Goal: Task Accomplishment & Management: Complete application form

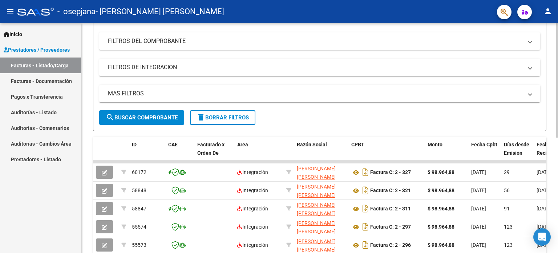
scroll to position [92, 0]
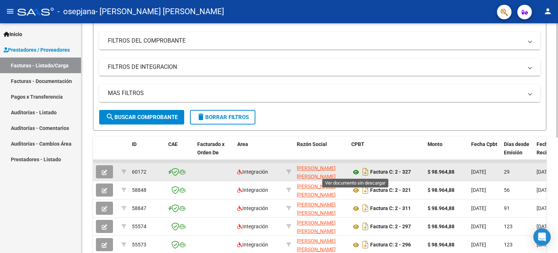
click at [356, 172] on icon at bounding box center [355, 172] width 9 height 9
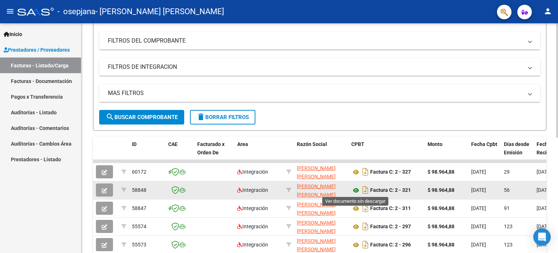
click at [358, 189] on icon at bounding box center [355, 190] width 9 height 9
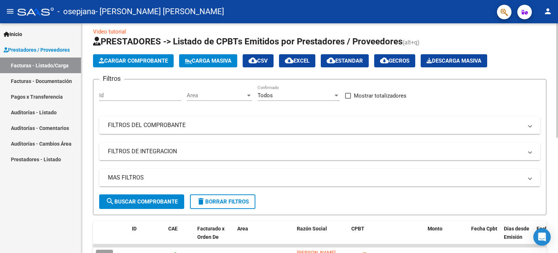
scroll to position [7, 0]
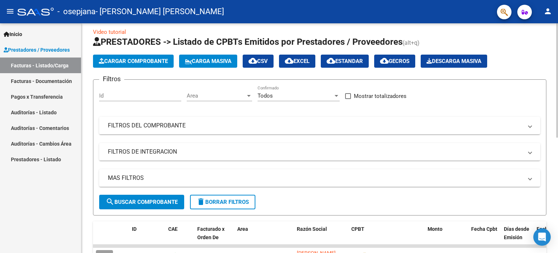
click at [142, 58] on span "Cargar Comprobante" at bounding box center [133, 61] width 69 height 7
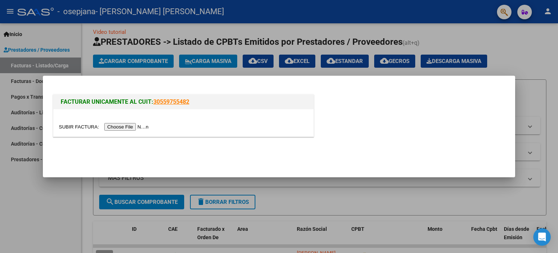
click at [134, 125] on input "file" at bounding box center [105, 127] width 92 height 8
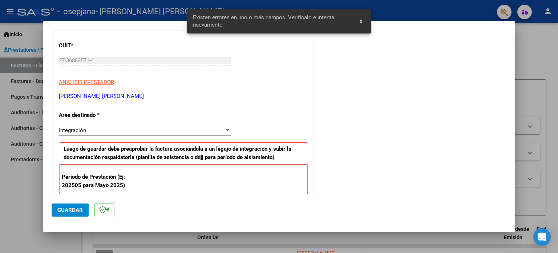
scroll to position [157, 0]
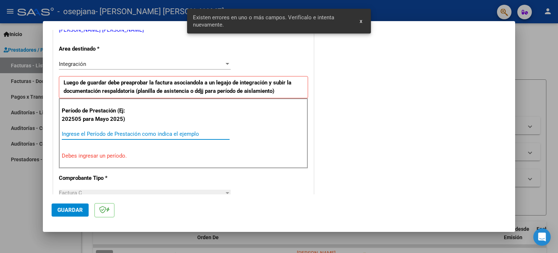
click at [98, 134] on input "Ingrese el Período de Prestación como indica el ejemplo" at bounding box center [146, 133] width 168 height 7
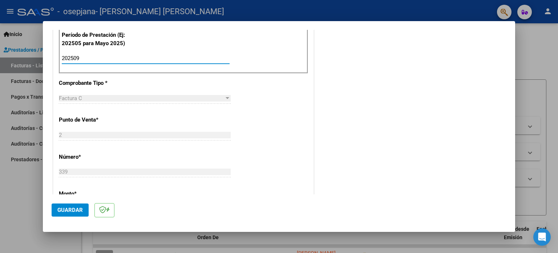
scroll to position [233, 0]
type input "202509"
click at [65, 211] on span "Guardar" at bounding box center [69, 209] width 25 height 7
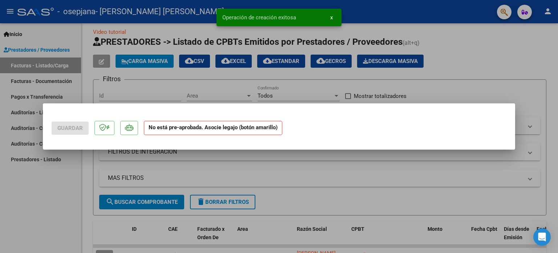
scroll to position [0, 0]
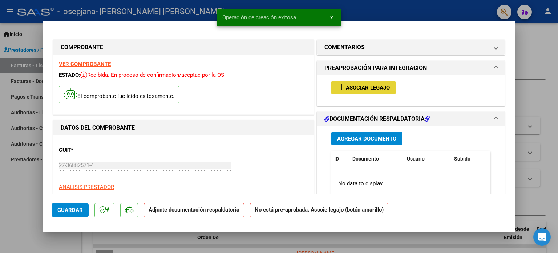
click at [339, 85] on mat-icon "add" at bounding box center [341, 86] width 9 height 9
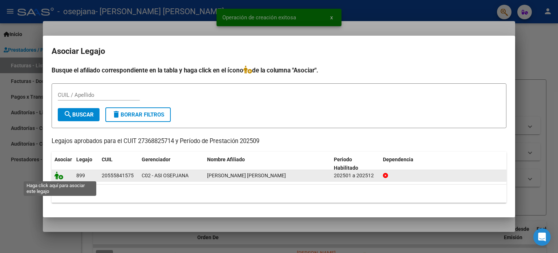
click at [59, 173] on icon at bounding box center [59, 175] width 9 height 8
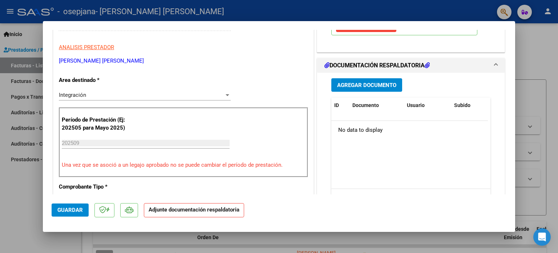
scroll to position [142, 0]
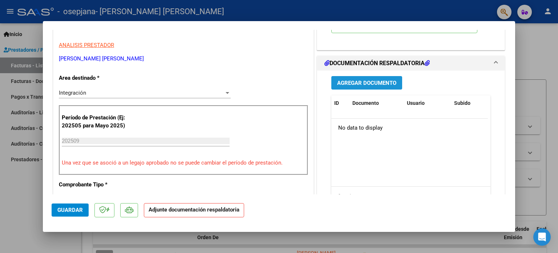
click at [354, 80] on span "Agregar Documento" at bounding box center [366, 83] width 59 height 7
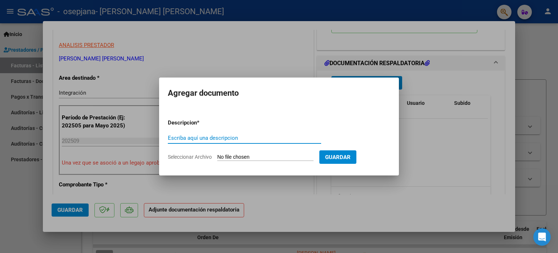
click at [212, 139] on input "Escriba aquí una descripcion" at bounding box center [244, 137] width 153 height 7
type input "cae"
click at [228, 153] on app-file-uploader "Seleccionar Archivo" at bounding box center [244, 156] width 152 height 7
click at [289, 157] on input "Seleccionar Archivo" at bounding box center [265, 157] width 96 height 7
type input "C:\fakepath\cae 339.pdf"
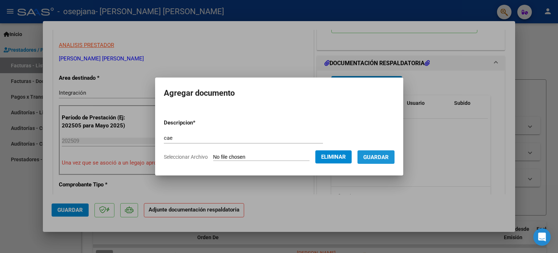
click at [382, 159] on span "Guardar" at bounding box center [375, 157] width 25 height 7
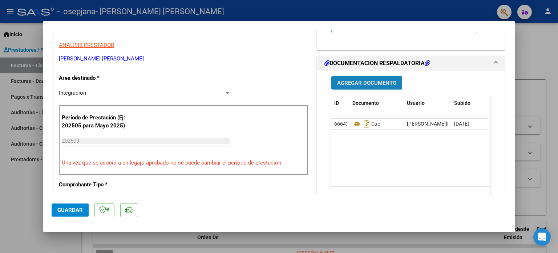
click at [339, 80] on span "Agregar Documento" at bounding box center [366, 83] width 59 height 7
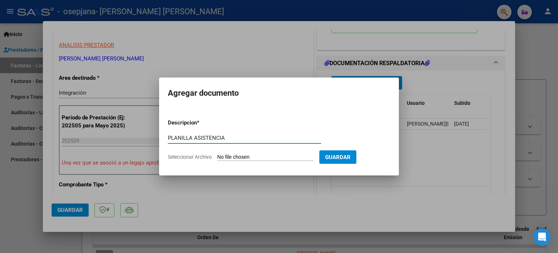
type input "PLANILLA ASISTENCIA"
click at [238, 158] on input "Seleccionar Archivo" at bounding box center [265, 157] width 96 height 7
type input "C:\fakepath\ASISTENCIA [PERSON_NAME] - SEPTIEMBRE.pdf"
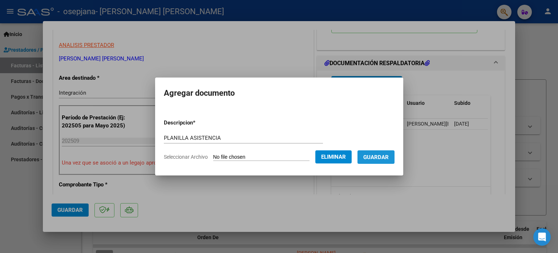
click at [376, 154] on span "Guardar" at bounding box center [375, 157] width 25 height 7
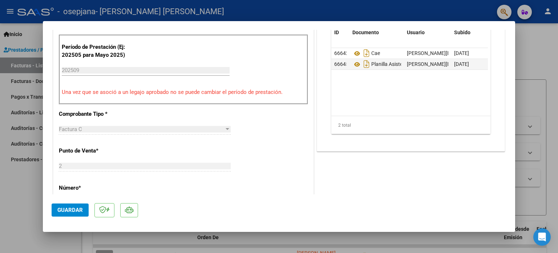
scroll to position [212, 0]
click at [70, 212] on span "Guardar" at bounding box center [69, 209] width 25 height 7
click at [64, 216] on button "Guardar" at bounding box center [70, 209] width 37 height 13
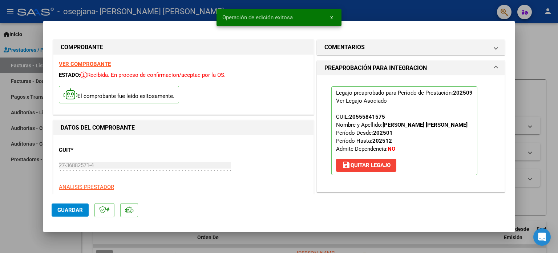
scroll to position [0, 0]
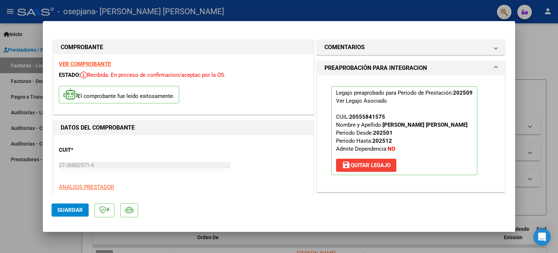
click at [18, 121] on div at bounding box center [279, 126] width 558 height 253
type input "$ 0,00"
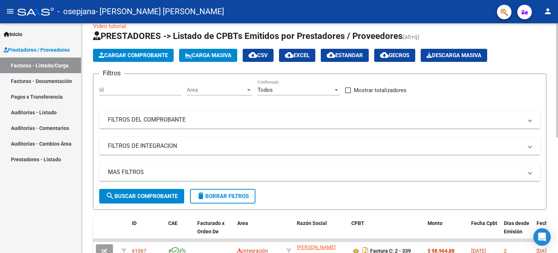
scroll to position [12, 0]
